Goal: Find specific page/section: Find specific page/section

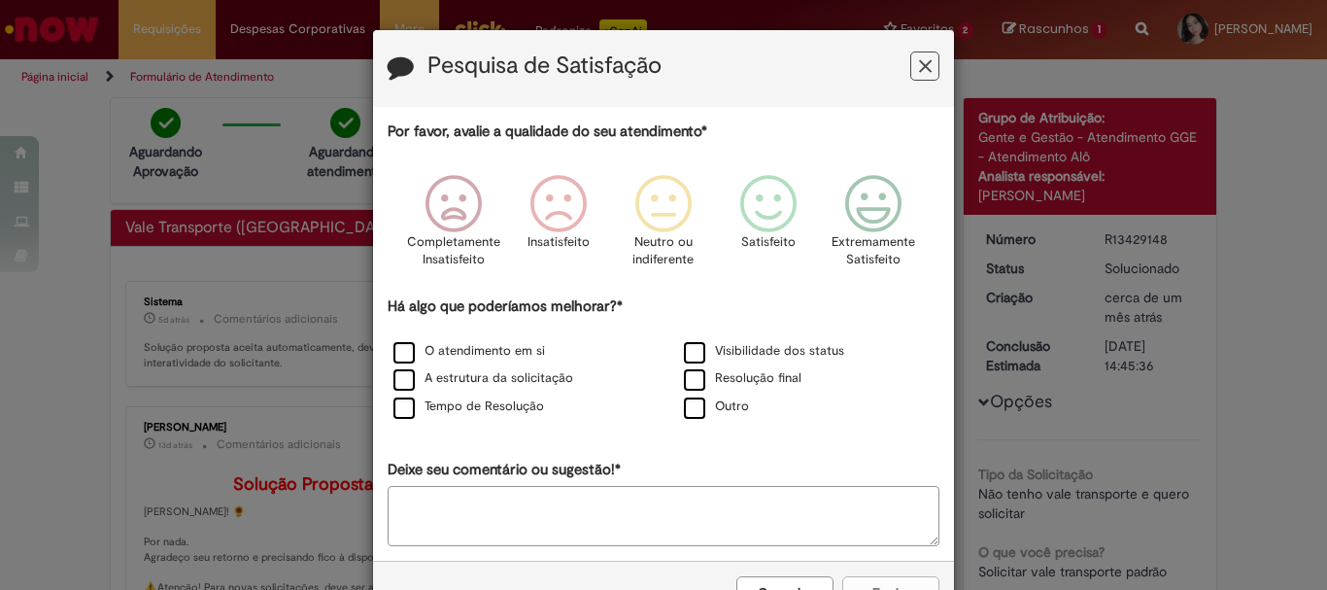
click at [923, 67] on icon "Feedback" at bounding box center [925, 66] width 13 height 20
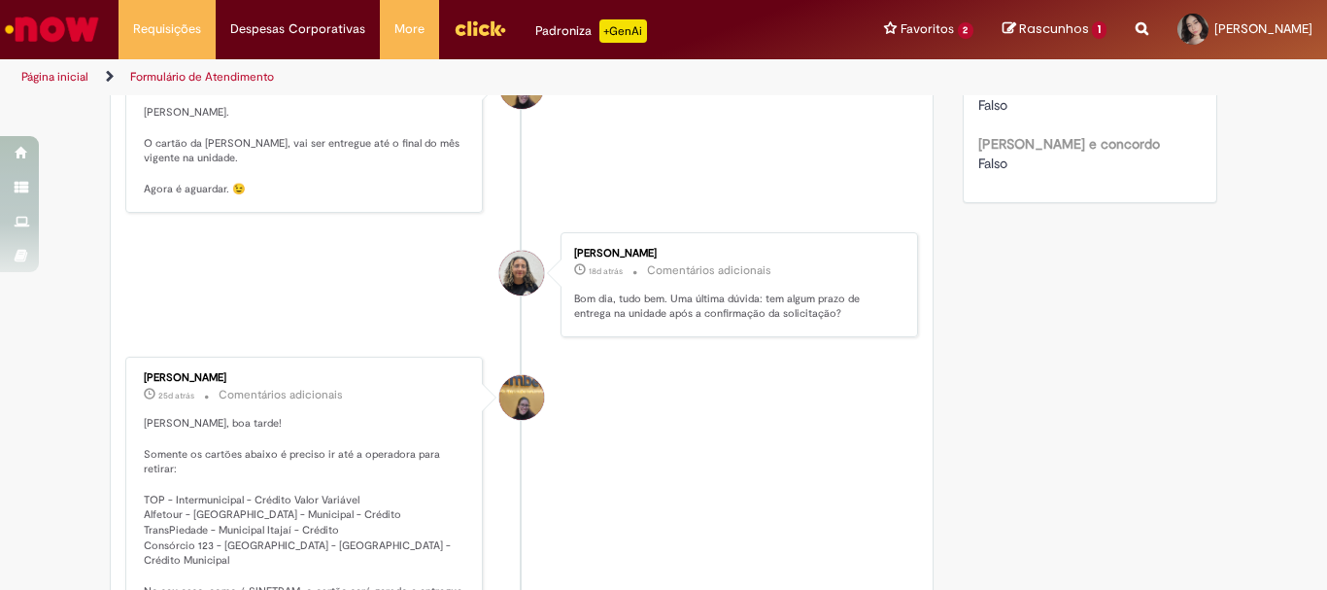
scroll to position [874, 0]
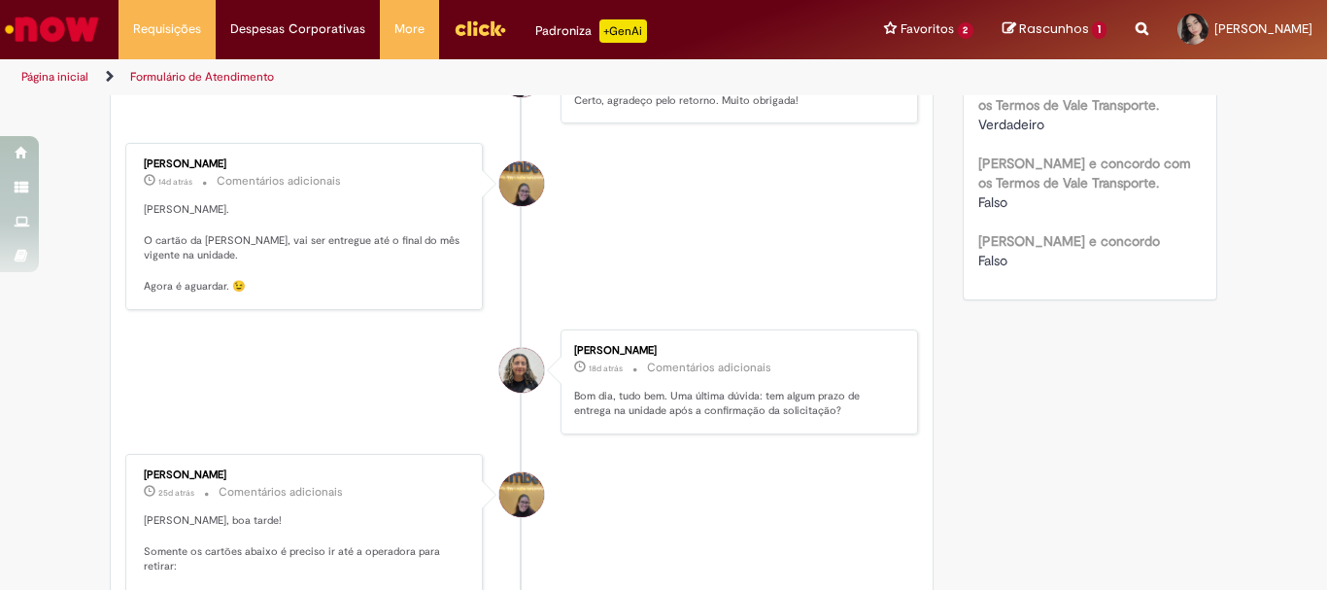
click at [652, 293] on li "[PERSON_NAME] 14d atrás 14 dias atrás Comentários adicionais [PERSON_NAME]. O c…" at bounding box center [521, 226] width 793 height 166
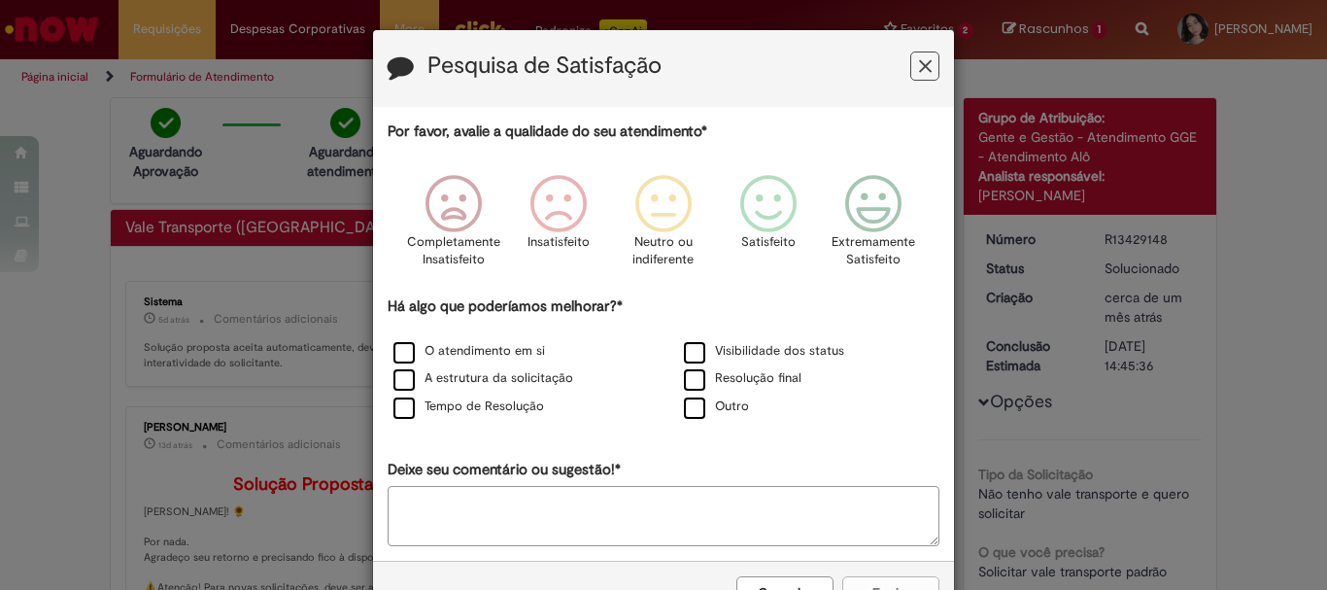
click at [919, 64] on icon "Feedback" at bounding box center [925, 66] width 13 height 20
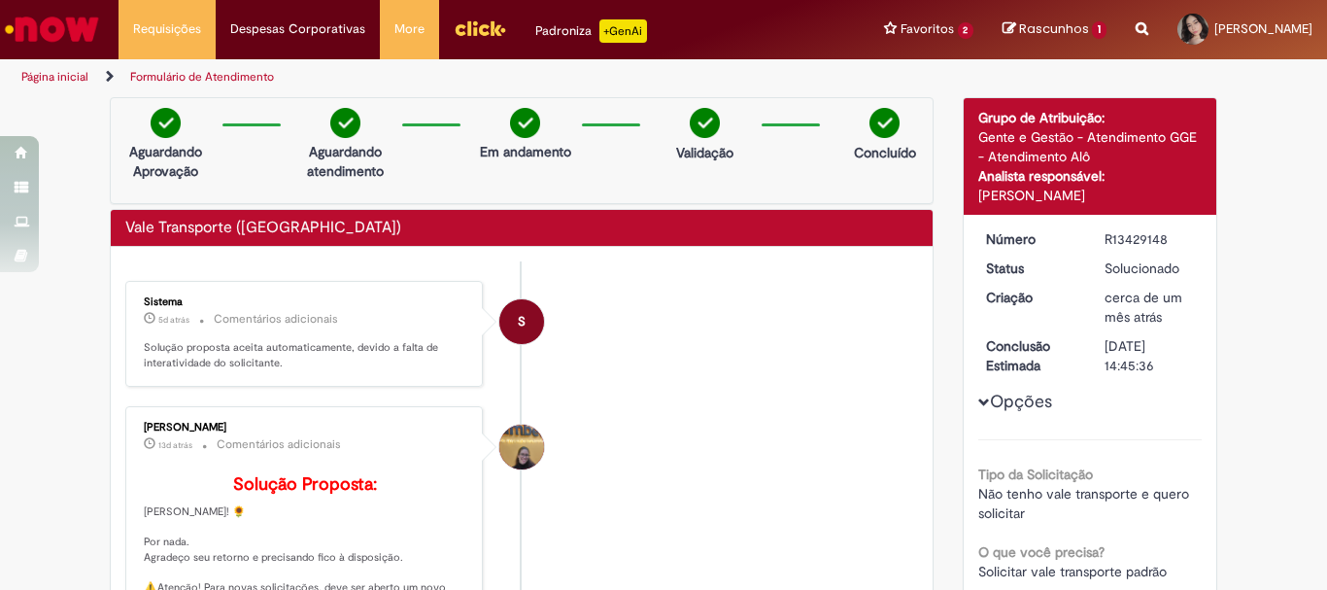
click at [1043, 32] on span "Rascunhos" at bounding box center [1054, 28] width 70 height 18
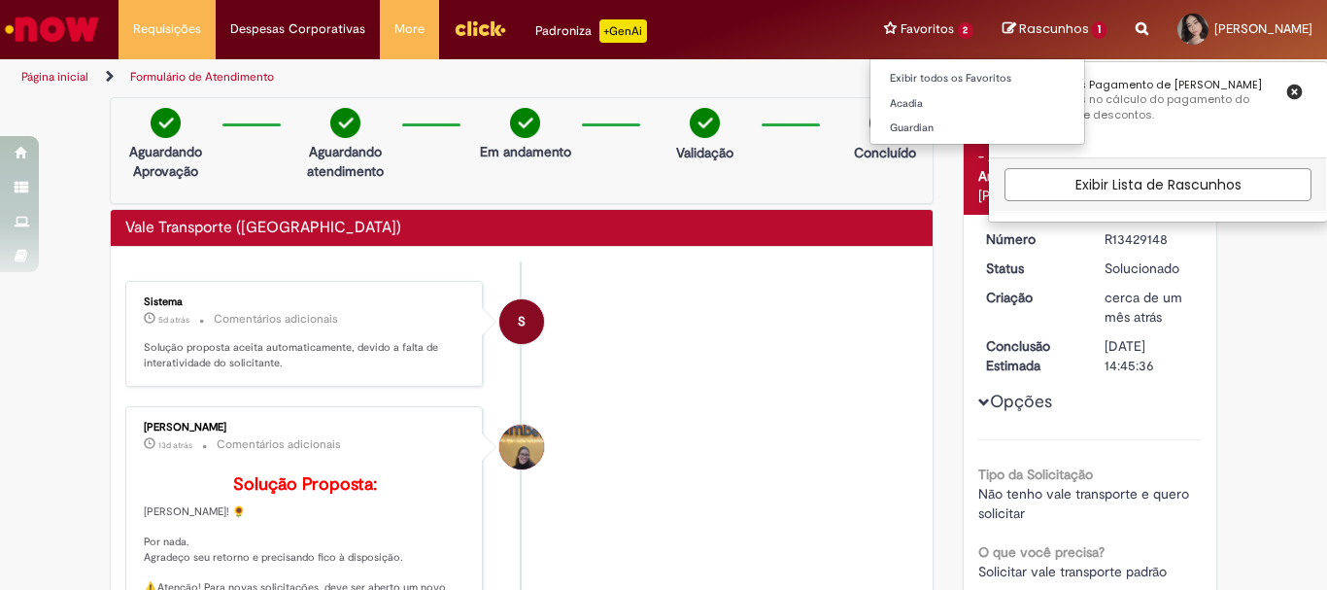
click at [878, 34] on li "Favoritos 2 Exibir todos os Favoritos [GEOGRAPHIC_DATA] Guardian" at bounding box center [928, 29] width 119 height 58
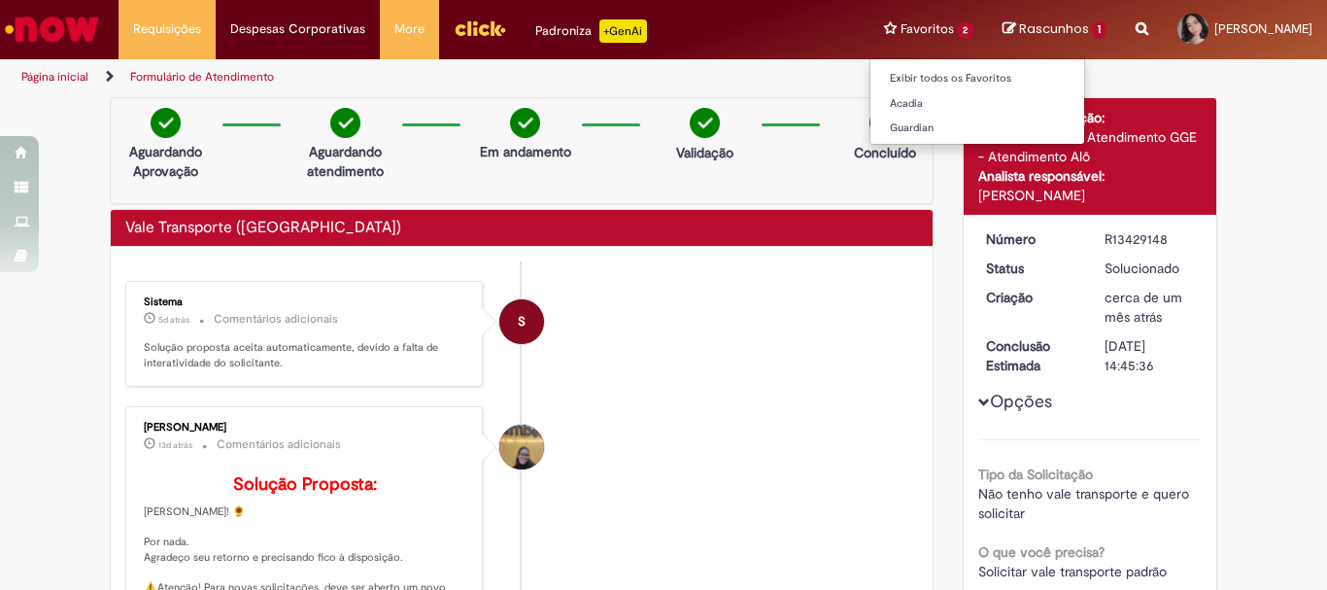
click at [890, 22] on li "Favoritos 2 Exibir todos os Favoritos Acadia Guardian" at bounding box center [928, 29] width 119 height 58
